Goal: Navigation & Orientation: Find specific page/section

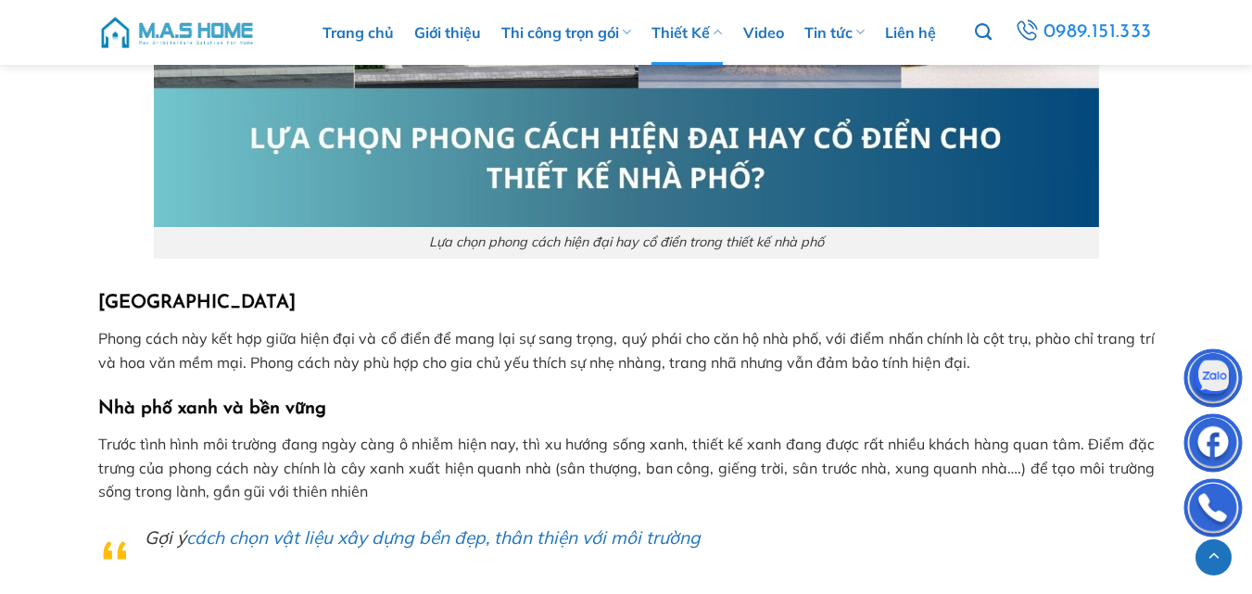
scroll to position [2504, 0]
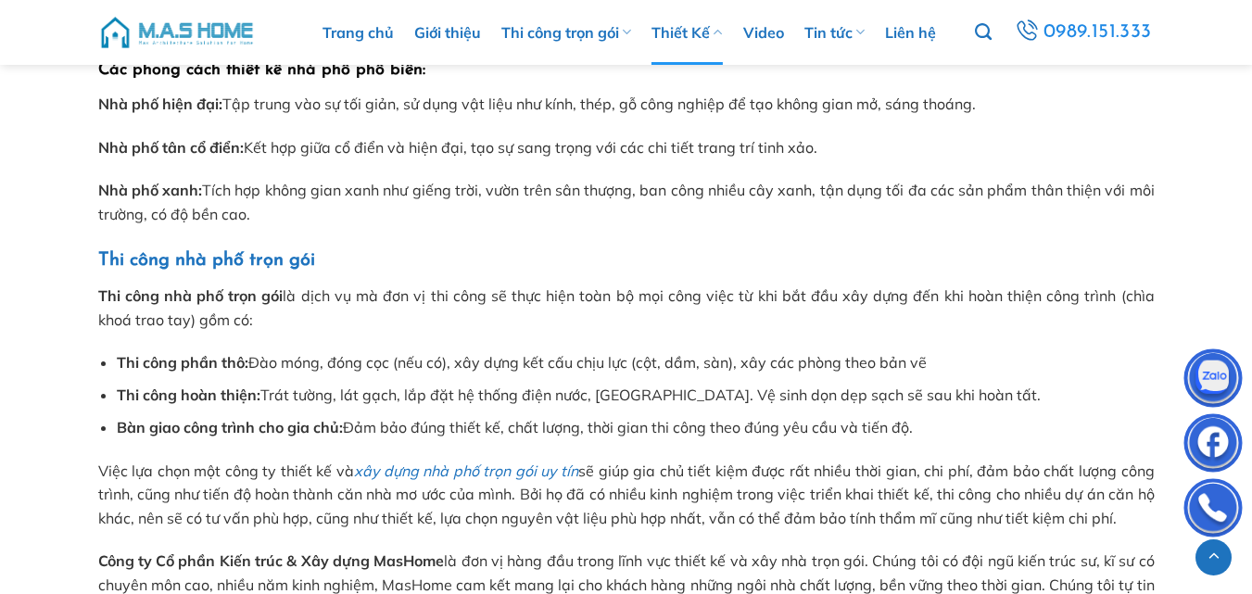
click at [719, 31] on icon at bounding box center [717, 32] width 9 height 18
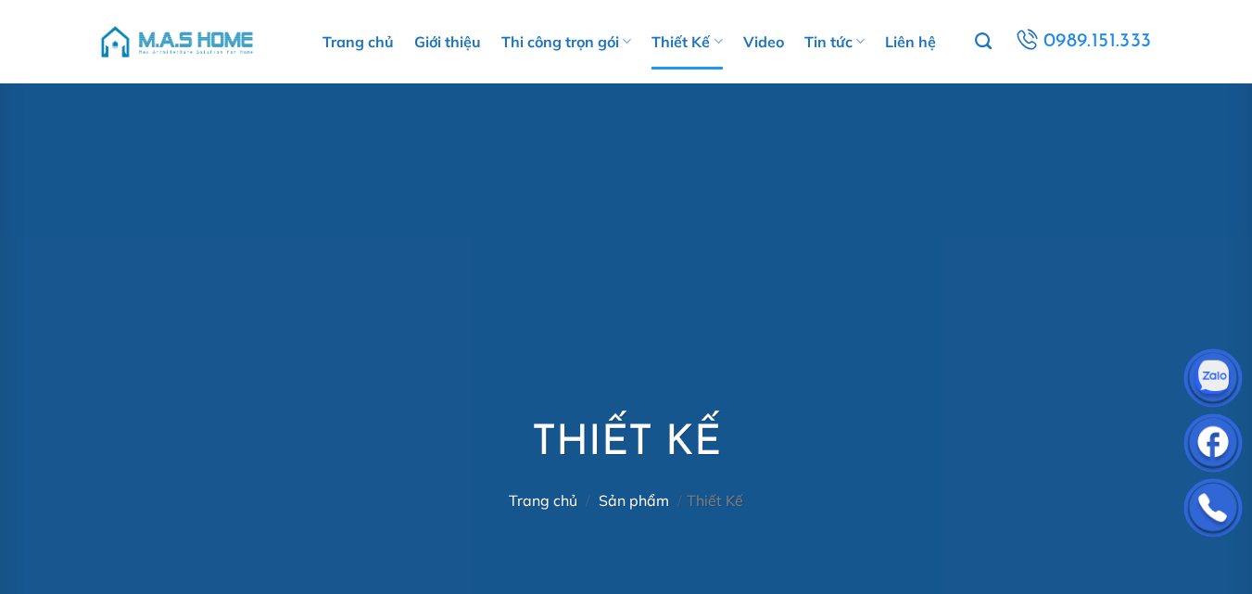
click at [723, 43] on icon at bounding box center [717, 41] width 9 height 18
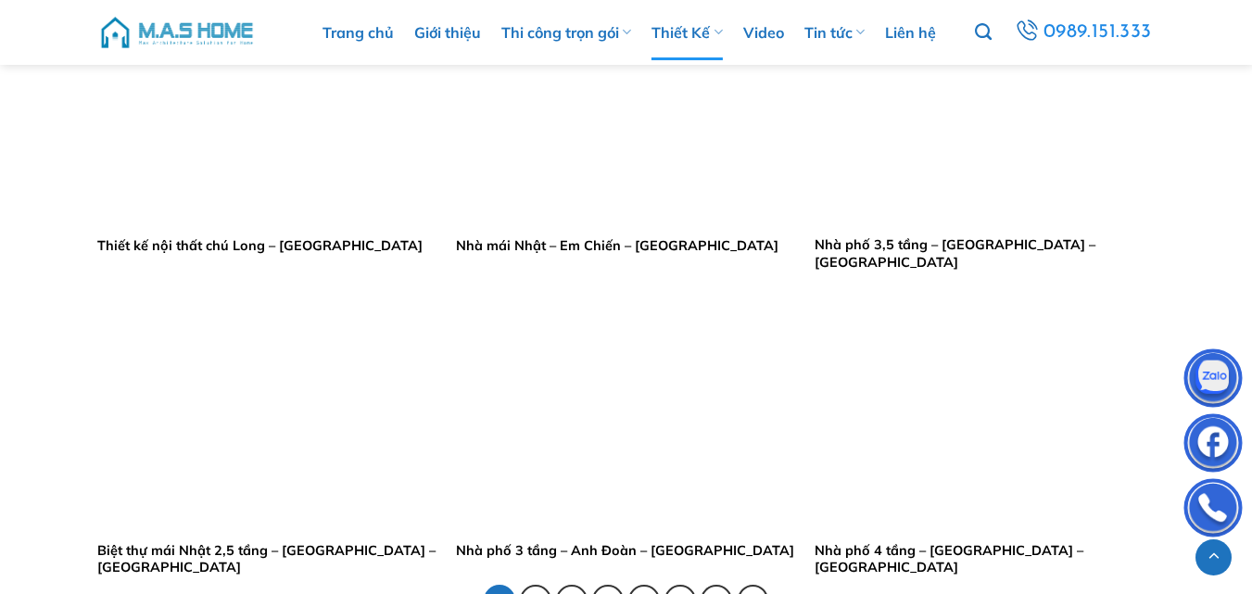
scroll to position [3697, 0]
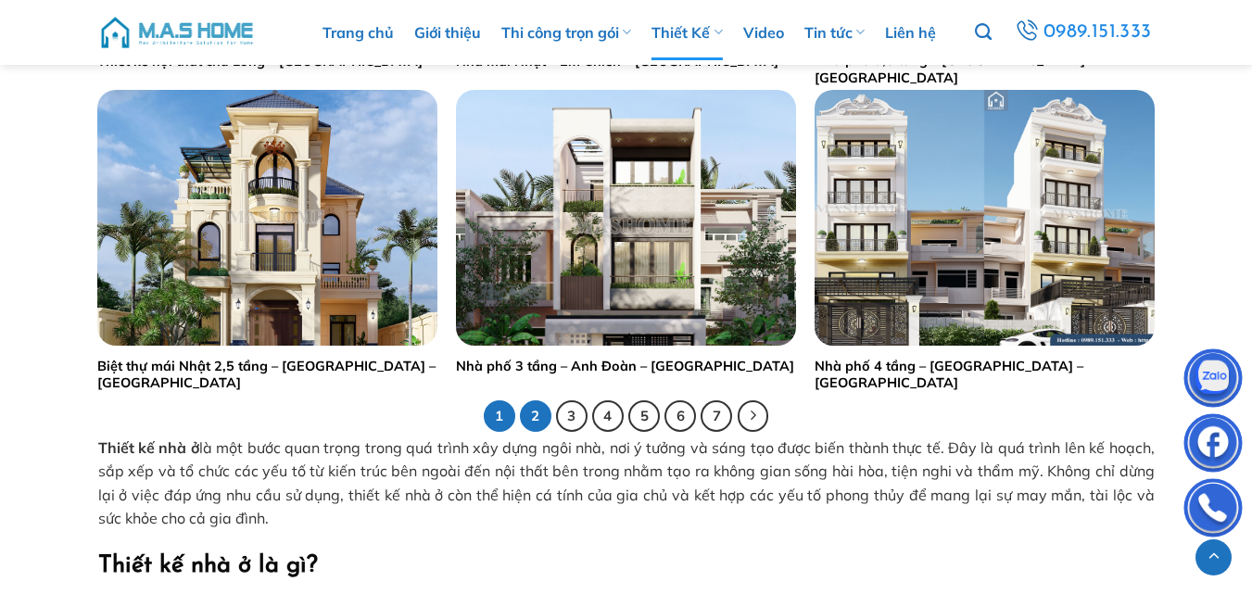
click at [541, 415] on link "2" at bounding box center [535, 415] width 31 height 31
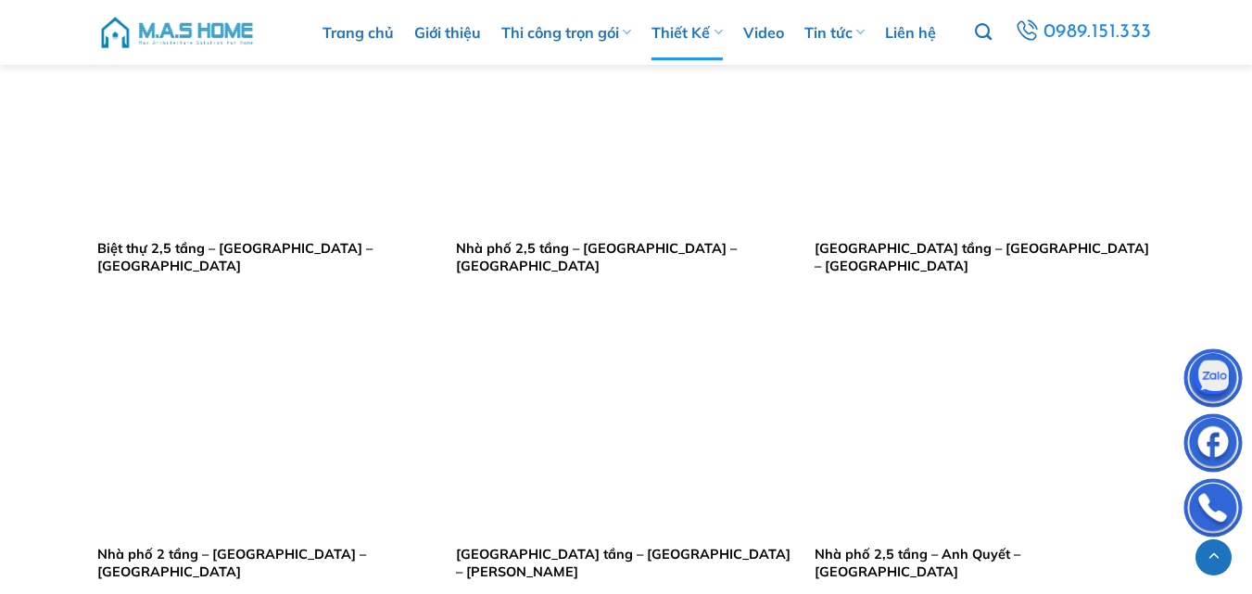
scroll to position [1276, 0]
